Goal: Entertainment & Leisure: Consume media (video, audio)

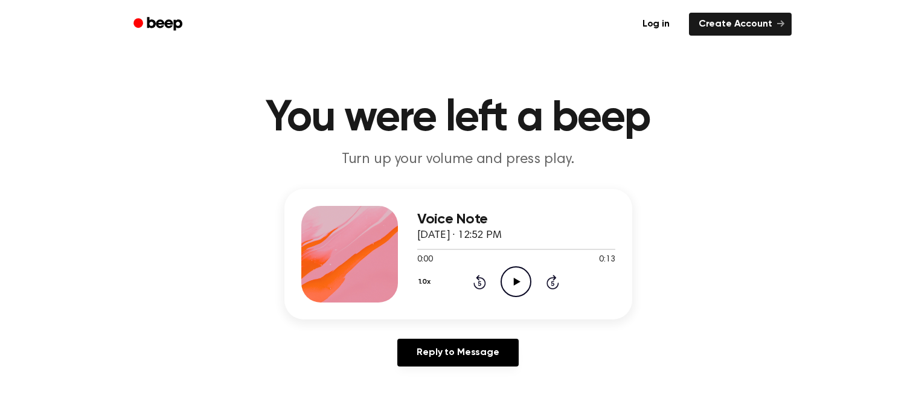
click at [514, 292] on icon "Play Audio" at bounding box center [516, 281] width 31 height 31
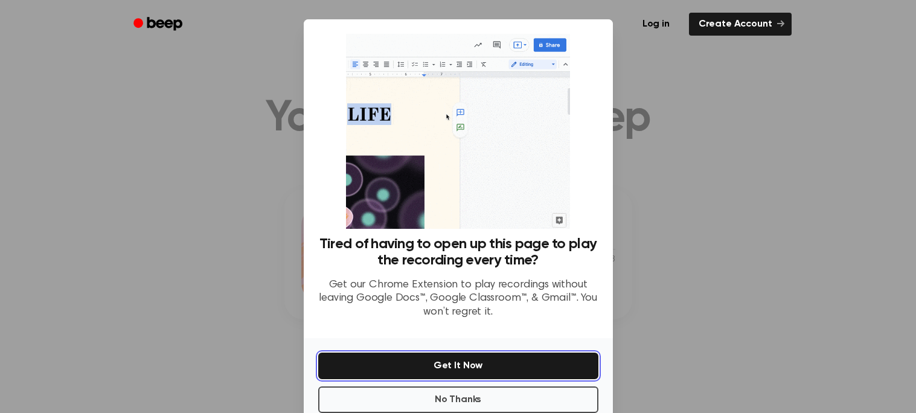
click at [494, 368] on button "Get It Now" at bounding box center [458, 366] width 280 height 27
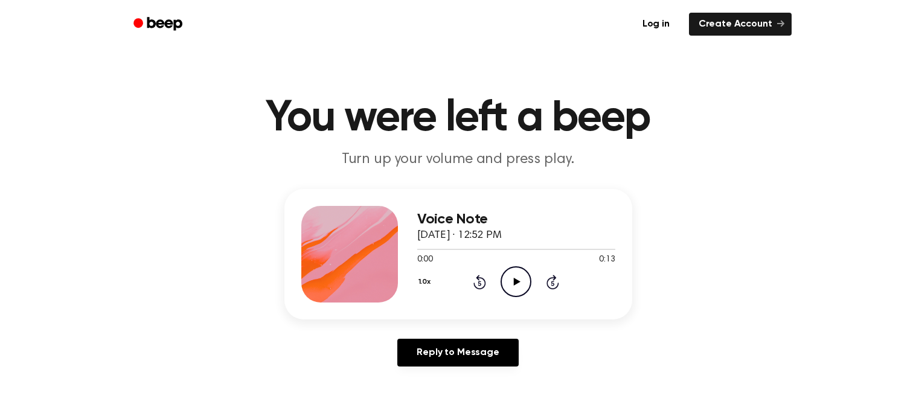
click at [510, 289] on icon "Play Audio" at bounding box center [516, 281] width 31 height 31
click at [518, 289] on icon "Play Audio" at bounding box center [516, 281] width 31 height 31
click at [505, 284] on icon "Play Audio" at bounding box center [516, 281] width 31 height 31
click at [525, 294] on icon "Play Audio" at bounding box center [516, 281] width 31 height 31
click at [503, 290] on icon "Play Audio" at bounding box center [516, 281] width 31 height 31
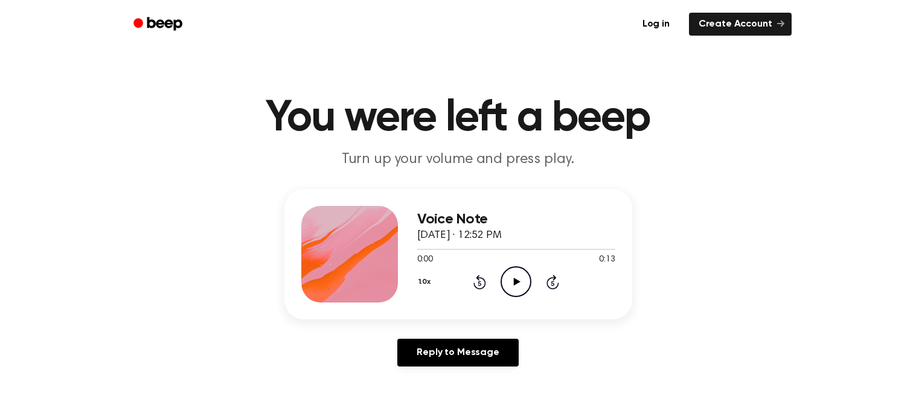
click at [514, 294] on icon "Play Audio" at bounding box center [516, 281] width 31 height 31
click at [507, 284] on icon "Play Audio" at bounding box center [516, 281] width 31 height 31
click at [512, 287] on icon "Play Audio" at bounding box center [516, 281] width 31 height 31
